Goal: Task Accomplishment & Management: Complete application form

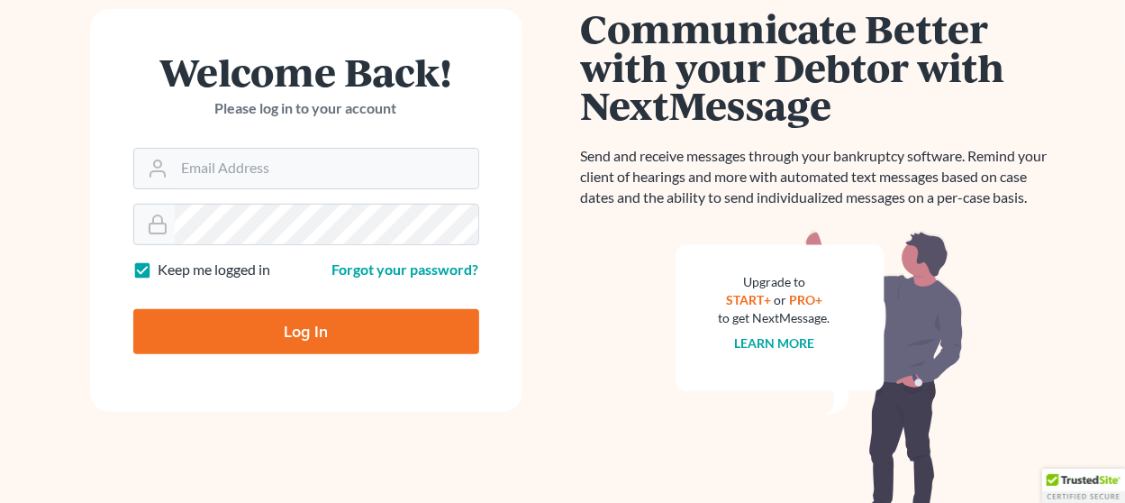
scroll to position [270, 0]
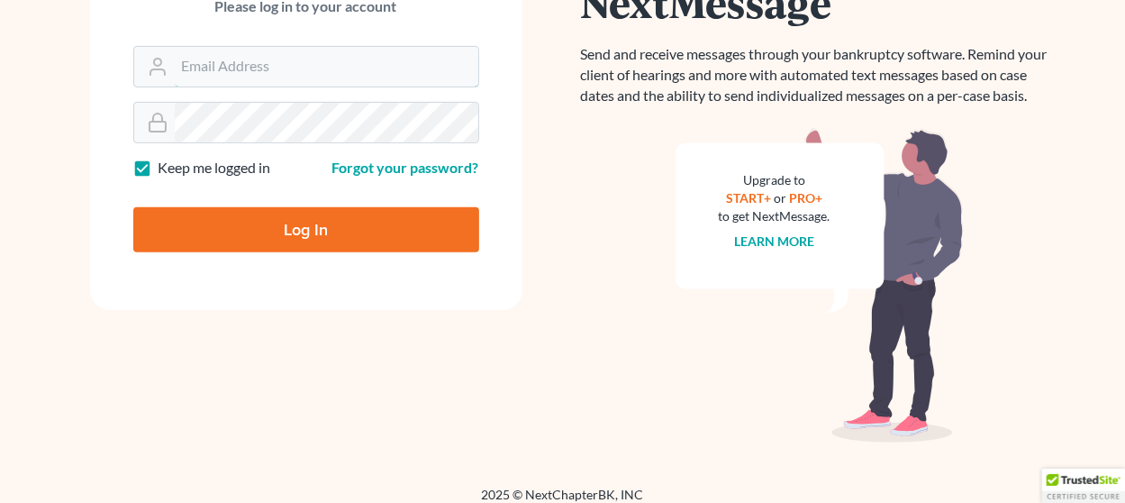
type input "thiller@fairmaxlaw.com"
click at [317, 227] on input "Log In" at bounding box center [306, 229] width 346 height 45
type input "Thinking..."
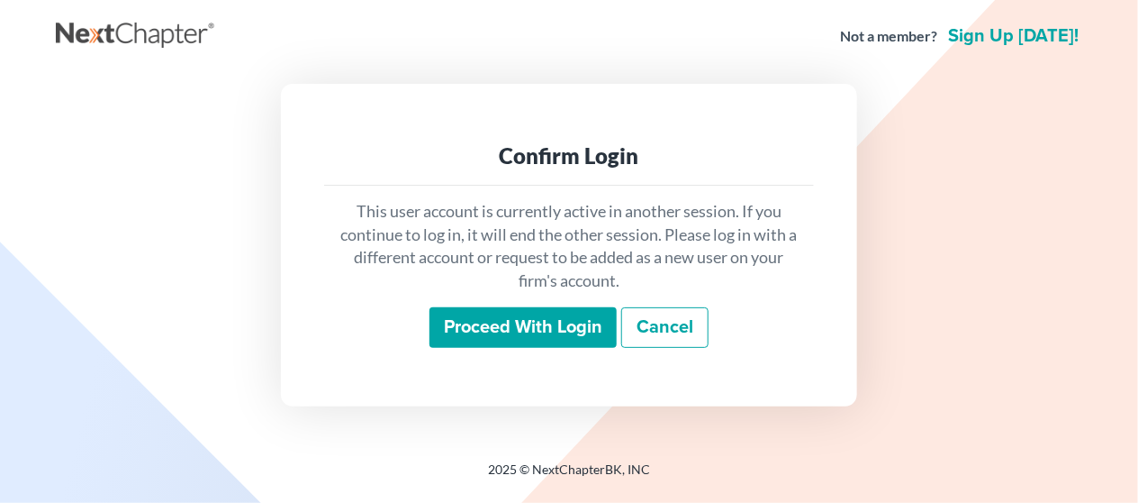
click at [466, 330] on input "Proceed with login" at bounding box center [523, 327] width 187 height 41
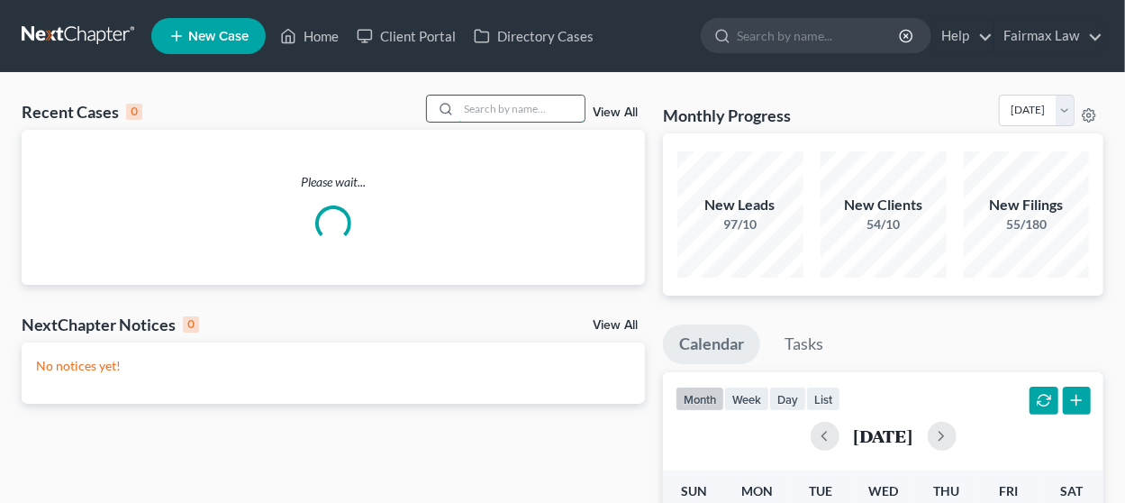
click at [496, 106] on input "search" at bounding box center [521, 108] width 126 height 26
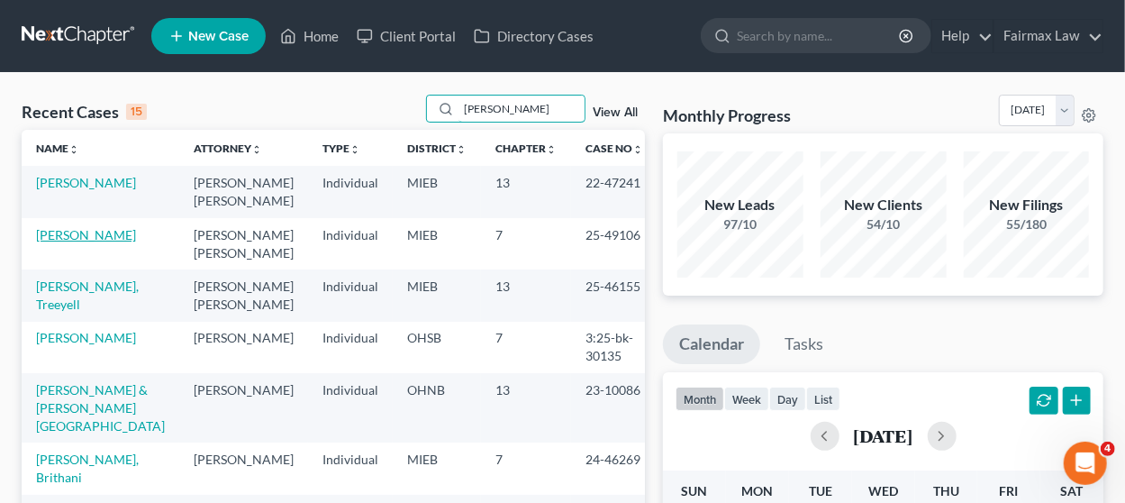
type input "[PERSON_NAME]"
click at [102, 236] on link "[PERSON_NAME]" at bounding box center [86, 234] width 100 height 15
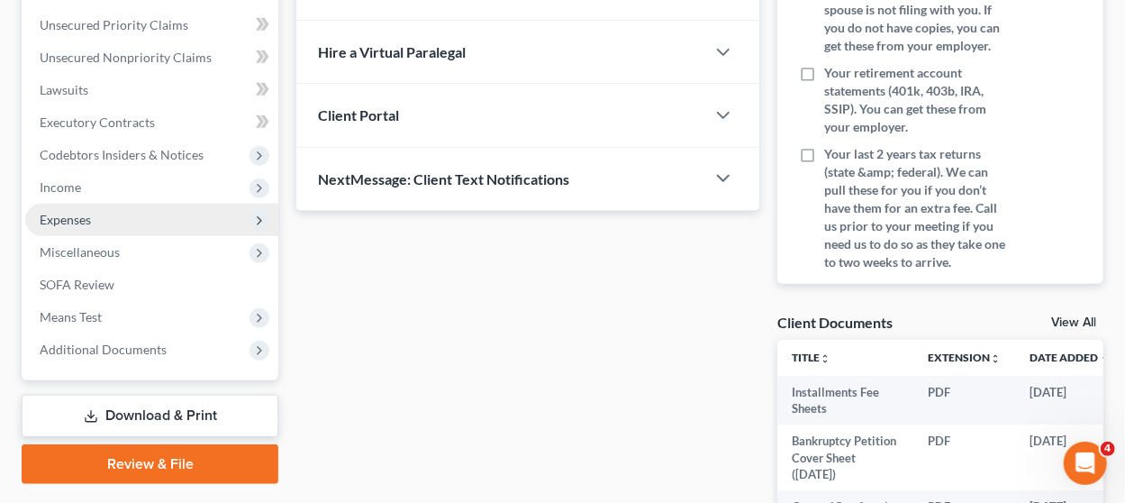
scroll to position [450, 0]
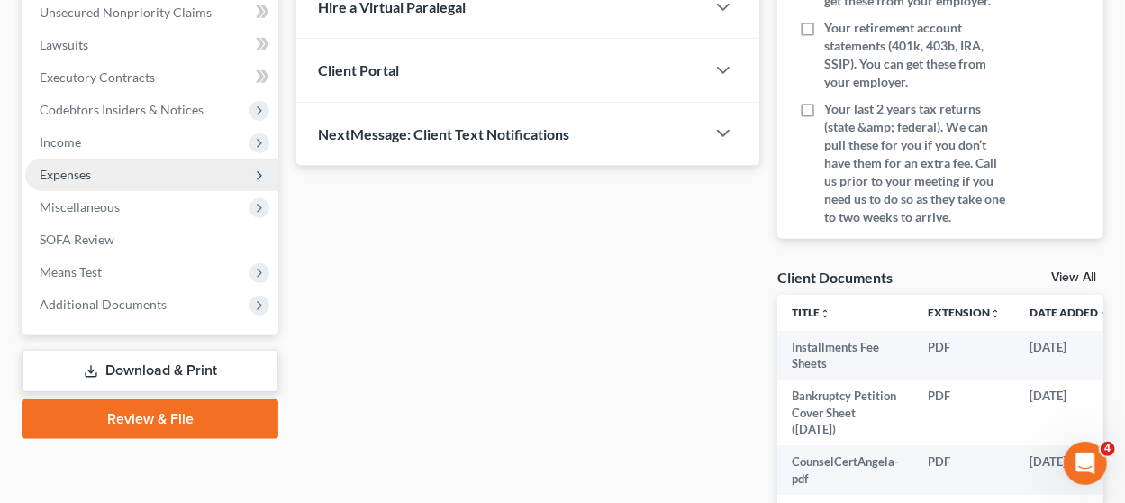
click at [168, 186] on span "Expenses" at bounding box center [151, 175] width 253 height 32
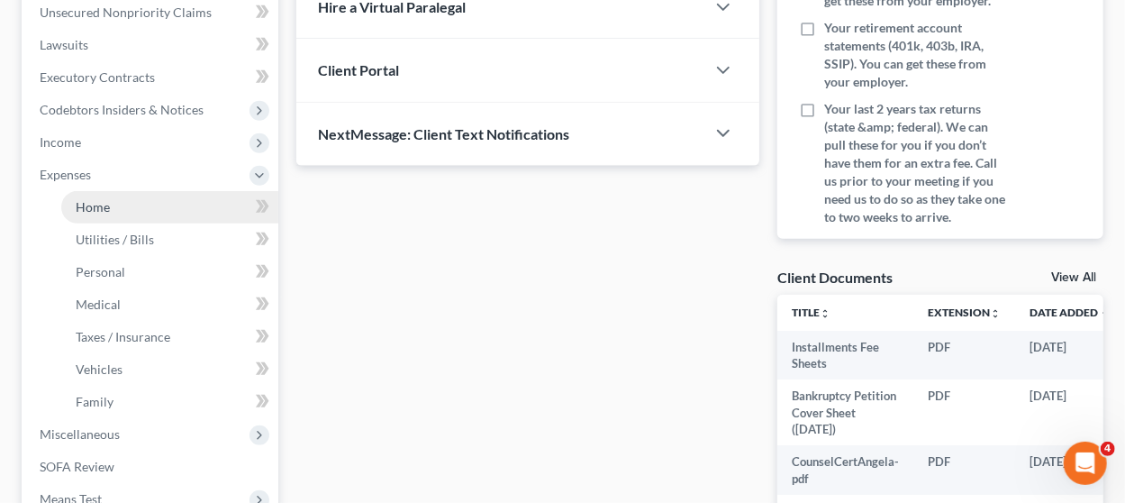
click at [160, 214] on link "Home" at bounding box center [169, 207] width 217 height 32
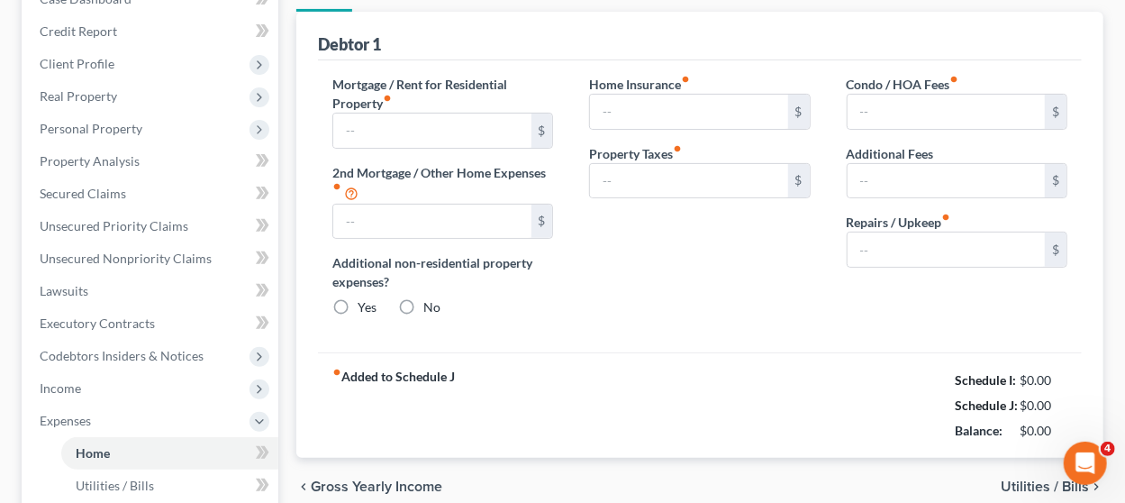
type input "1,800.00"
type input "0.00"
radio input "true"
type input "0.00"
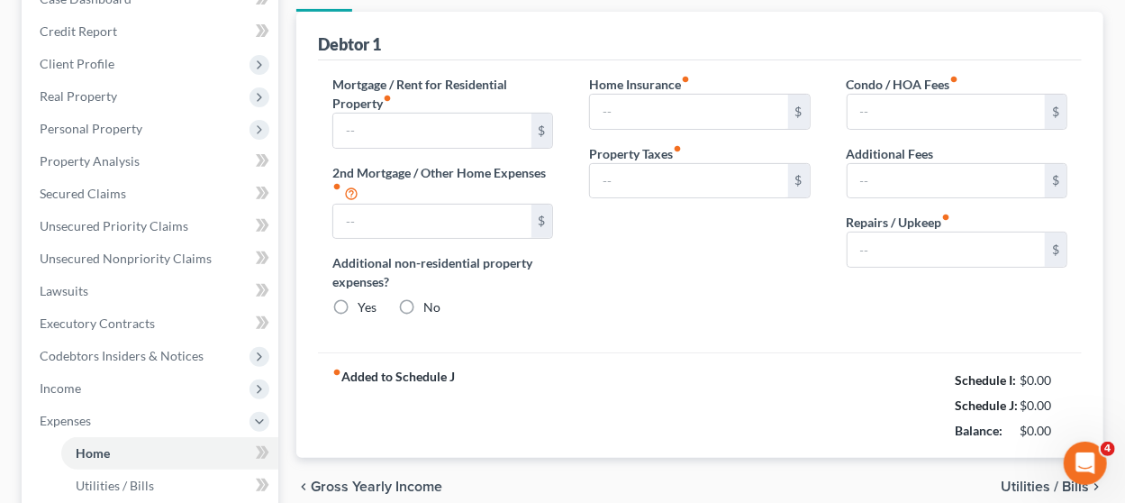
type input "0.00"
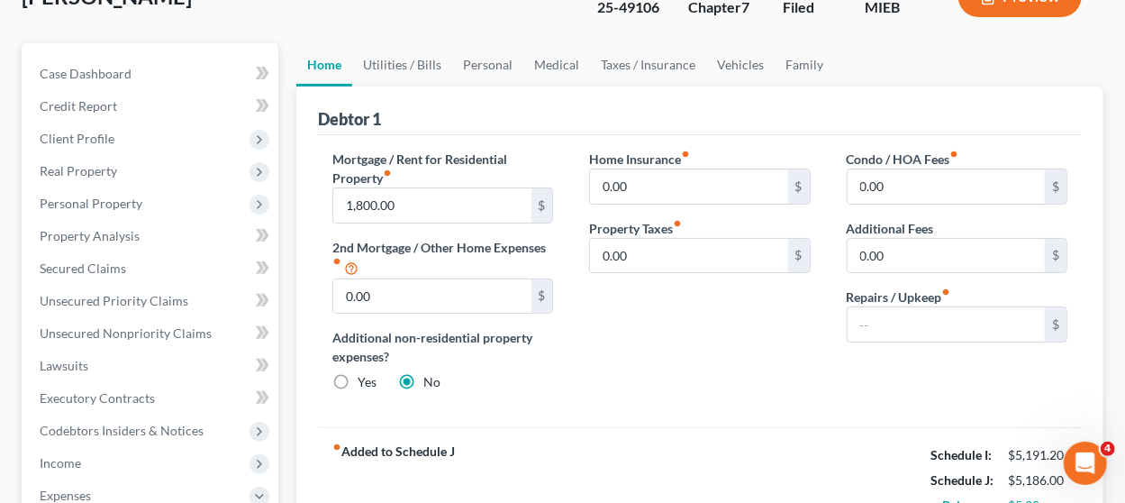
scroll to position [90, 0]
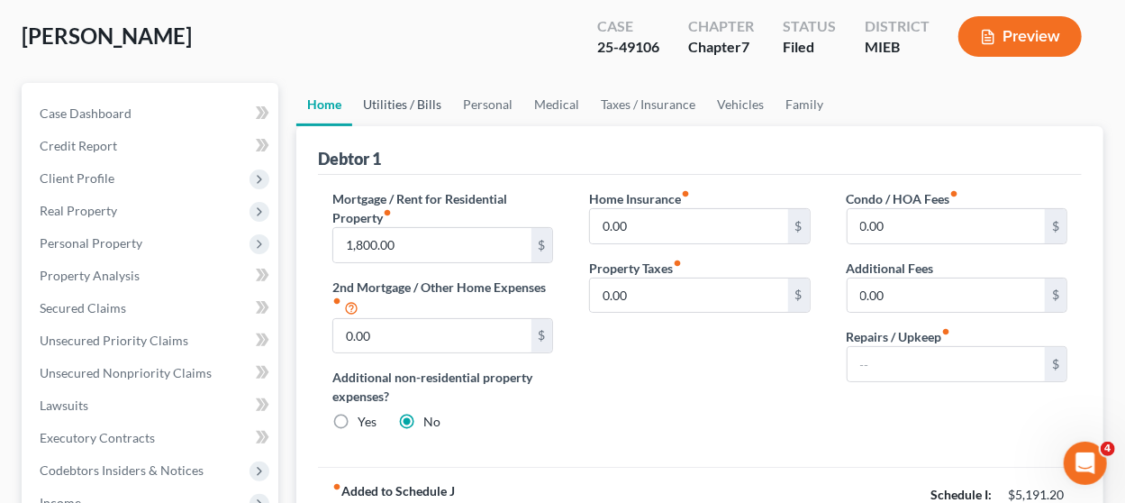
click at [419, 96] on link "Utilities / Bills" at bounding box center [402, 104] width 100 height 43
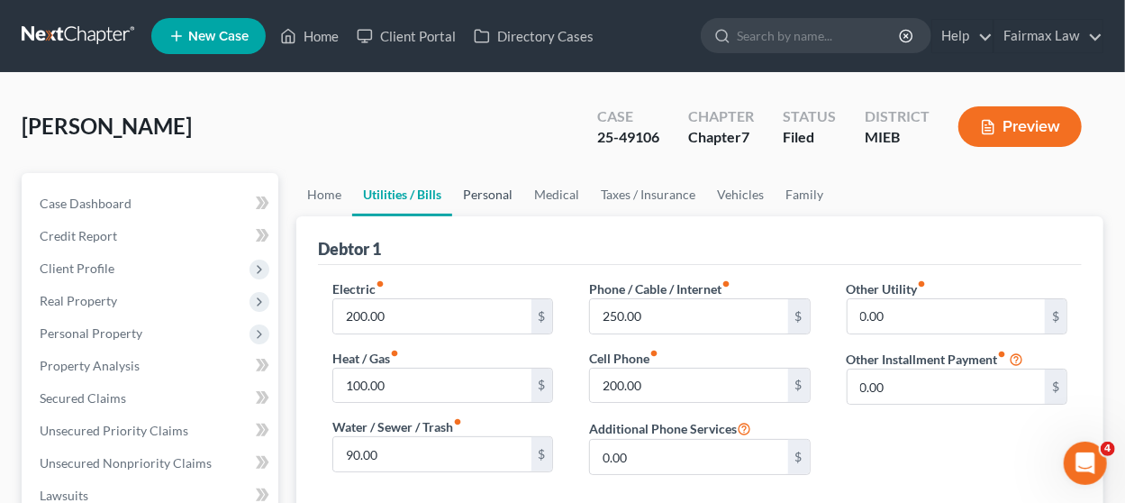
click at [490, 195] on link "Personal" at bounding box center [487, 194] width 71 height 43
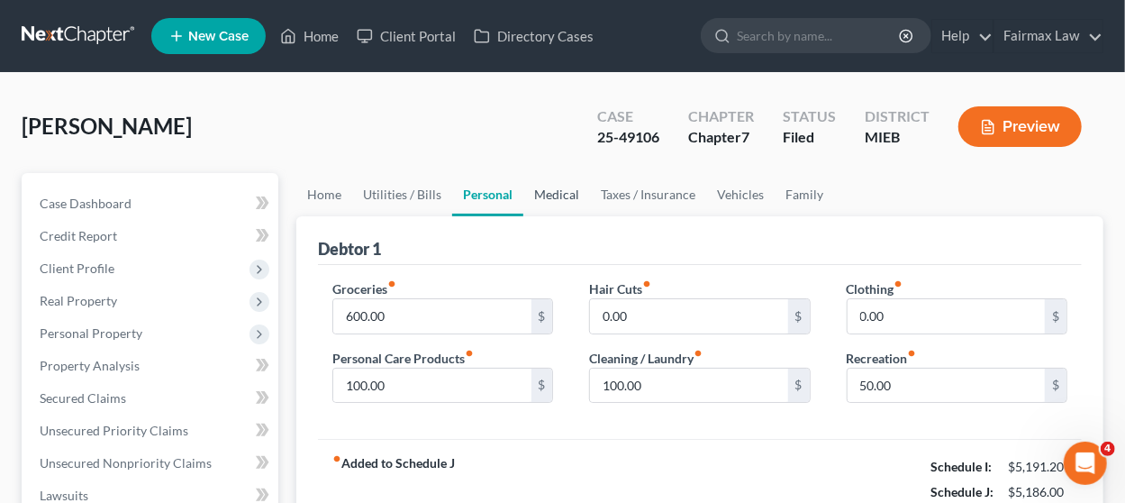
click at [547, 201] on link "Medical" at bounding box center [556, 194] width 67 height 43
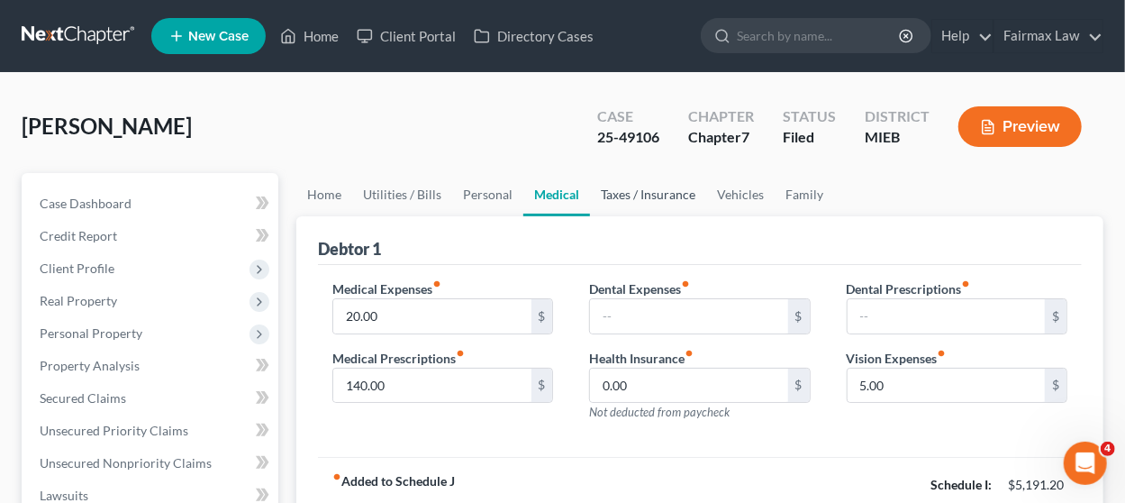
click at [625, 193] on link "Taxes / Insurance" at bounding box center [648, 194] width 116 height 43
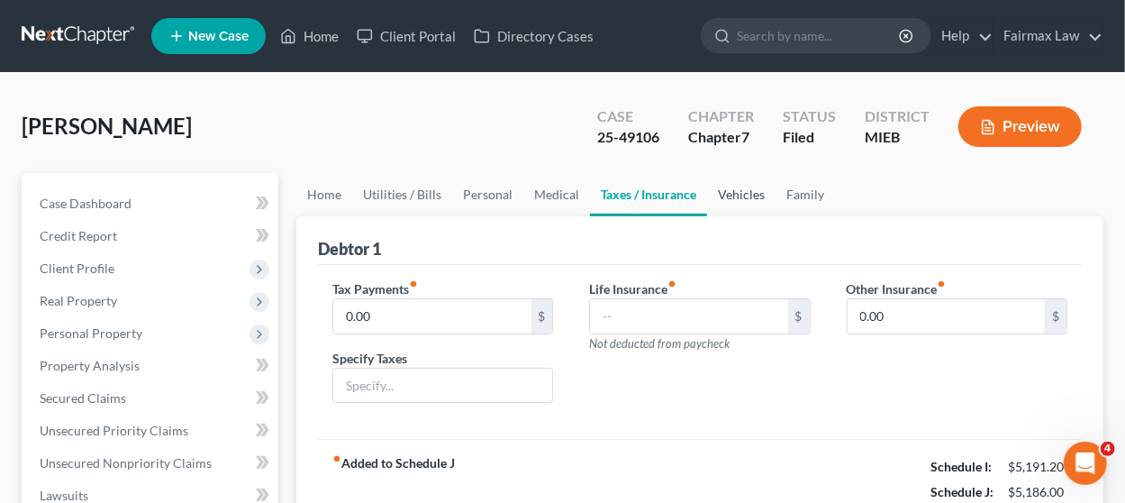
click at [733, 195] on link "Vehicles" at bounding box center [741, 194] width 68 height 43
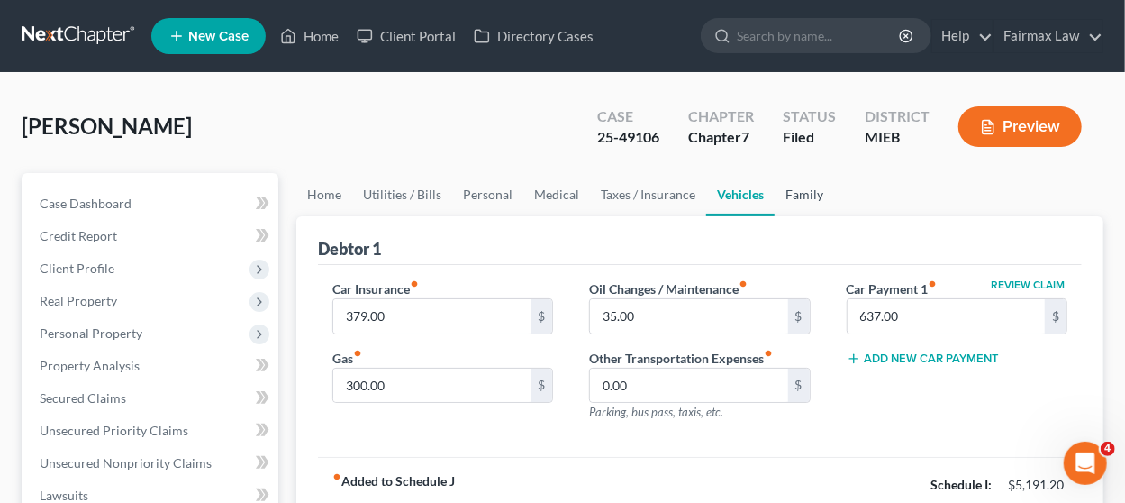
click at [780, 192] on link "Family" at bounding box center [804, 194] width 59 height 43
